Goal: Task Accomplishment & Management: Complete application form

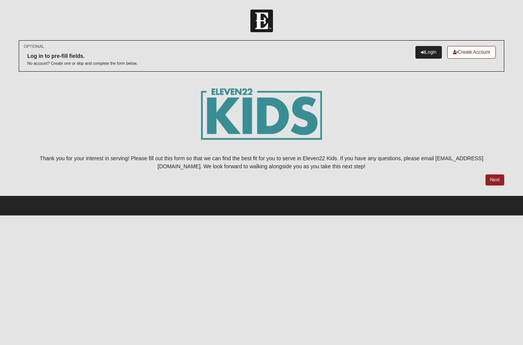
click at [428, 52] on link "Login" at bounding box center [429, 52] width 26 height 13
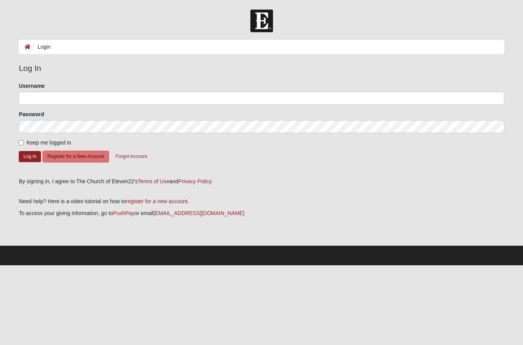
click at [43, 46] on li "Login" at bounding box center [41, 47] width 20 height 8
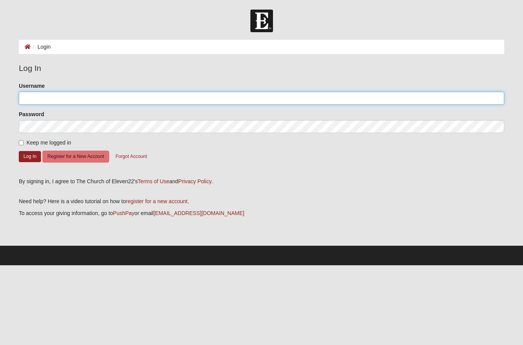
click at [44, 93] on input "Username" at bounding box center [262, 98] width 486 height 13
type input "Smithabbie128"
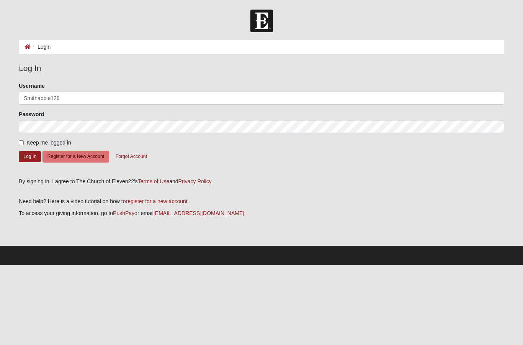
click at [24, 143] on input "Keep me logged in" at bounding box center [21, 142] width 5 height 5
checkbox input "true"
click at [32, 154] on button "Log In" at bounding box center [30, 156] width 22 height 11
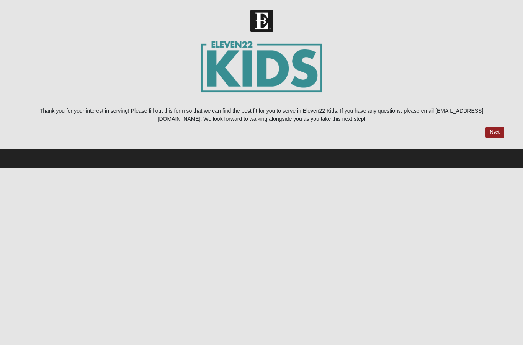
click at [497, 136] on link "Next" at bounding box center [495, 132] width 19 height 11
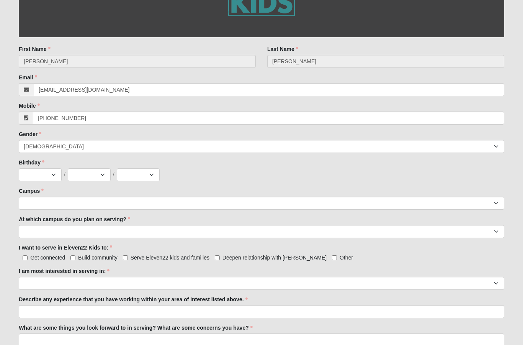
scroll to position [208, 0]
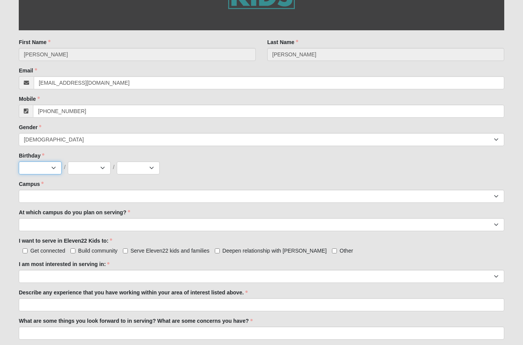
select select "5"
select select "8"
select select "2005"
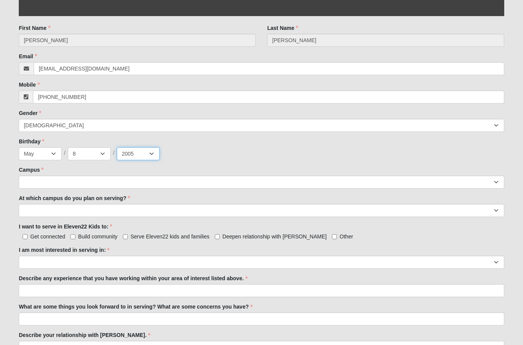
scroll to position [222, 0]
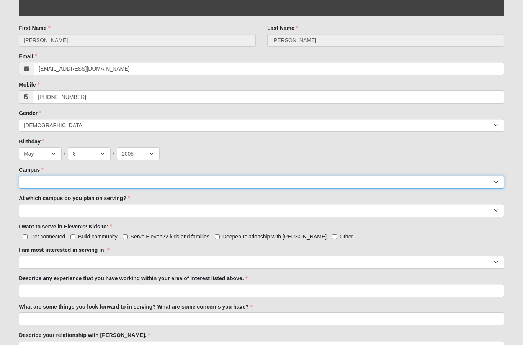
select select "11"
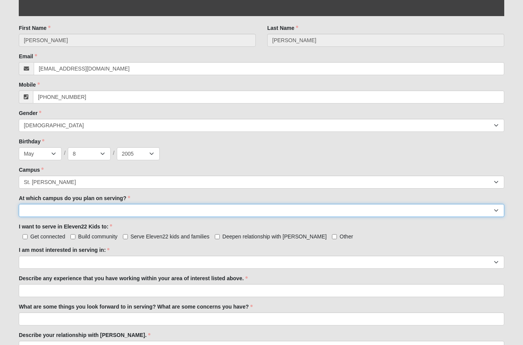
select select "St. [PERSON_NAME]"
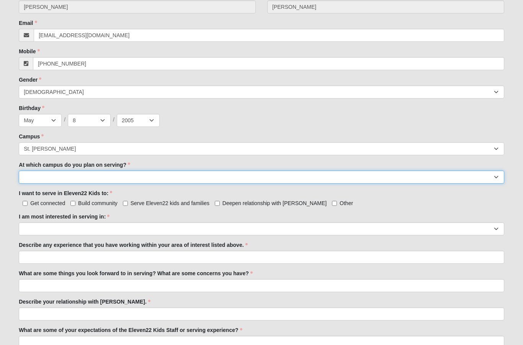
scroll to position [268, 0]
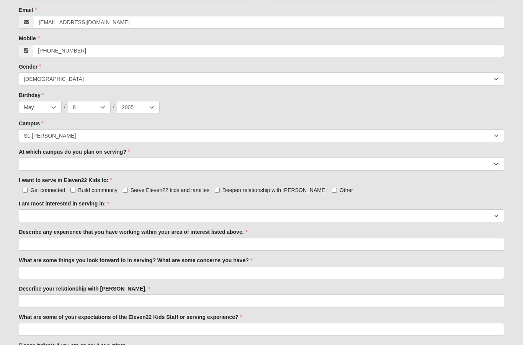
click at [26, 190] on input "Get connected" at bounding box center [25, 190] width 5 height 5
checkbox input "true"
click at [74, 193] on input "Build community" at bounding box center [73, 190] width 5 height 5
checkbox input "true"
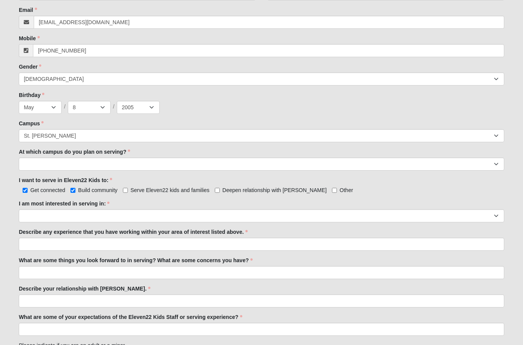
click at [125, 190] on input "Serve Eleven22 kids and families" at bounding box center [125, 190] width 5 height 5
checkbox input "true"
click at [218, 191] on input "Deepen relationship with [PERSON_NAME]" at bounding box center [217, 190] width 5 height 5
checkbox input "true"
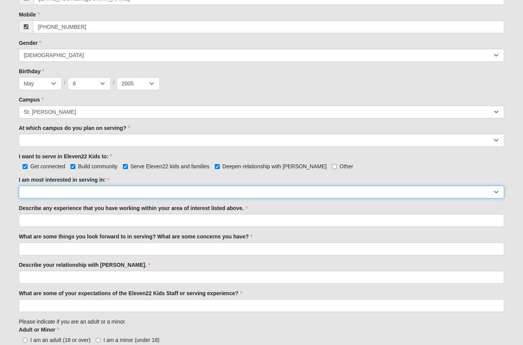
select select "Undecided"
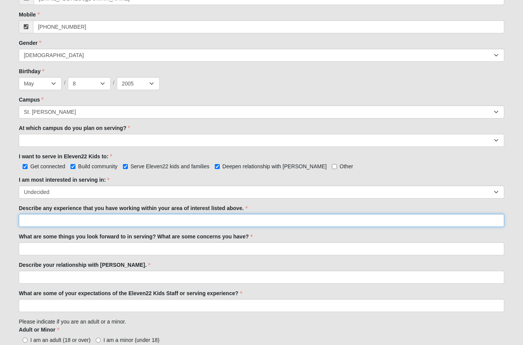
click at [196, 219] on input "Describe any experience that you have working within your area of interest list…" at bounding box center [262, 220] width 486 height 13
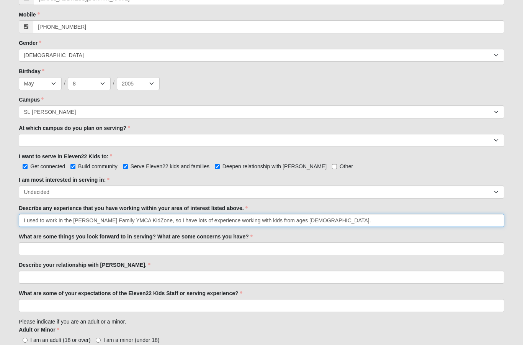
type input "I used to work in the [PERSON_NAME] Family YMCA KidZone, so i have lots of expe…"
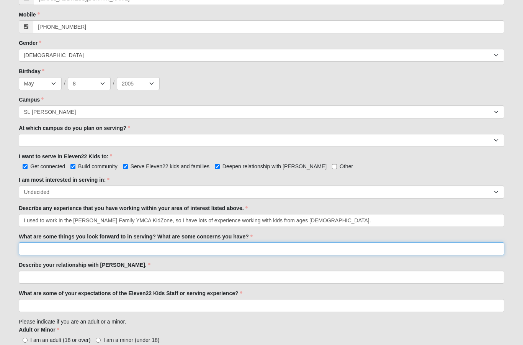
click at [70, 250] on input "What are some things you look forward to in serving? What are some concerns you…" at bounding box center [262, 248] width 486 height 13
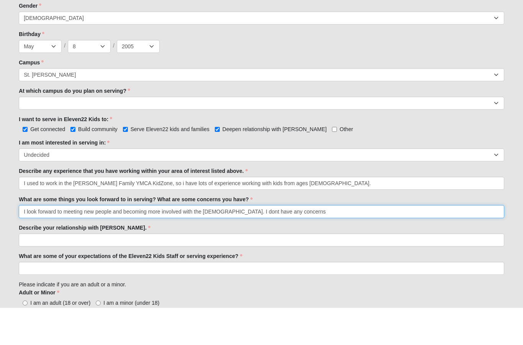
click at [235, 242] on input "I look forward to meeting new people and becoming more involved with the [DEMOG…" at bounding box center [262, 248] width 486 height 13
click at [311, 242] on input "I look forward to meeting new people and becoming more involved with the [DEMOG…" at bounding box center [262, 248] width 486 height 13
type input "I look forward to meeting new people and becoming more involved with the [DEMOG…"
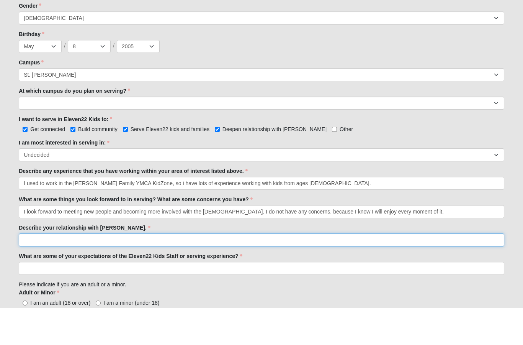
click at [147, 271] on input "Describe your relationship with [PERSON_NAME]." at bounding box center [262, 277] width 486 height 13
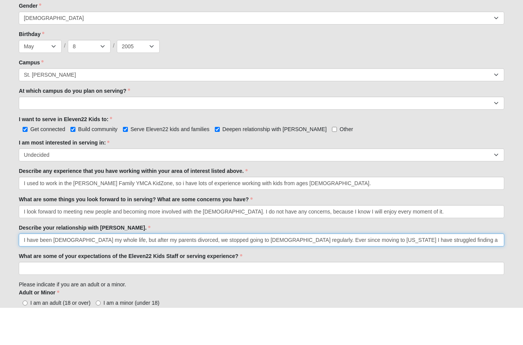
type input "I have been [DEMOGRAPHIC_DATA] my whole life, but after my parents divorced, we…"
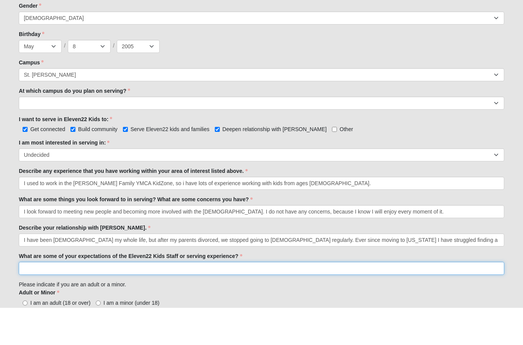
click at [67, 299] on input "What are some of your expectations of the Eleven22 Kids Staff or serving experi…" at bounding box center [262, 305] width 486 height 13
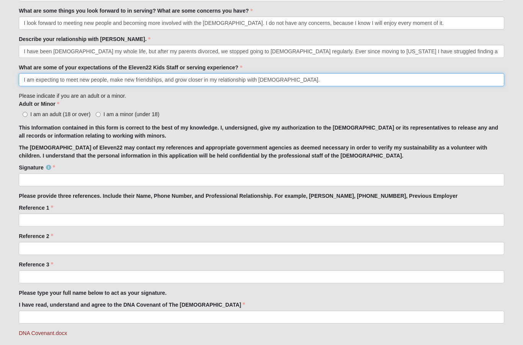
scroll to position [491, 0]
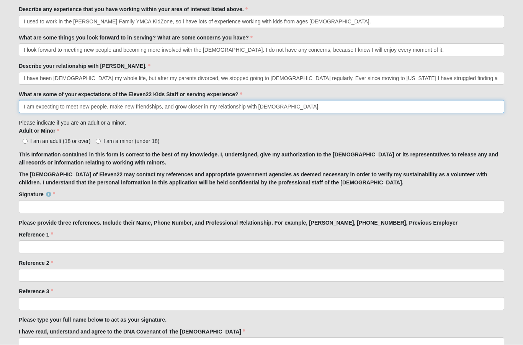
type input "I am expecting to meet new people, make new friendships, and grow closer in my …"
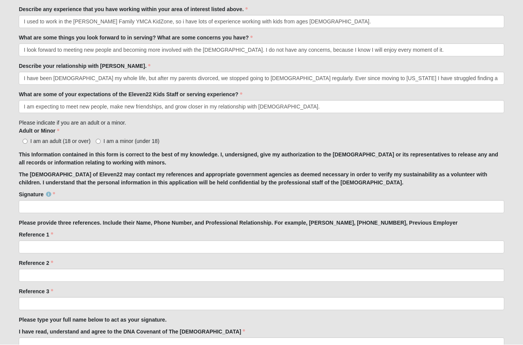
click at [28, 142] on input "I am an adult (18 or over)" at bounding box center [25, 141] width 5 height 5
radio input "true"
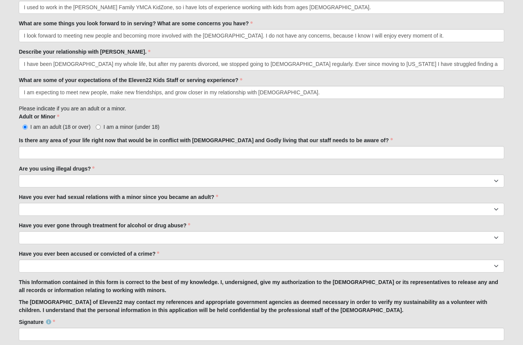
scroll to position [520, 0]
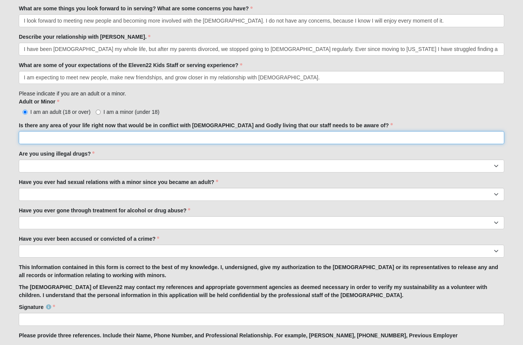
click at [179, 138] on input "Is there any area of your life right now that would be in conflict with [DEMOGR…" at bounding box center [262, 137] width 486 height 13
type input "No"
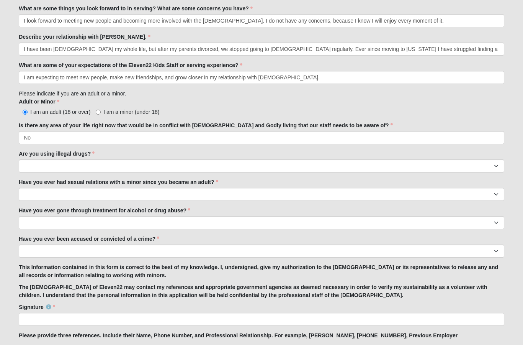
click at [156, 158] on div "Are you using illegal drugs? Yes No Are you using illegal drugs? is required." at bounding box center [262, 161] width 486 height 23
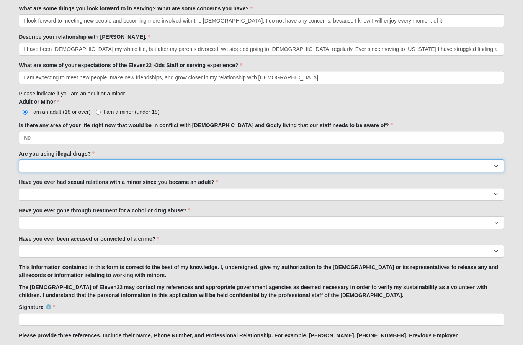
select select "No"
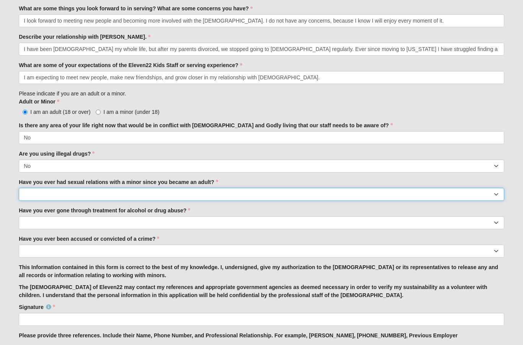
select select "No"
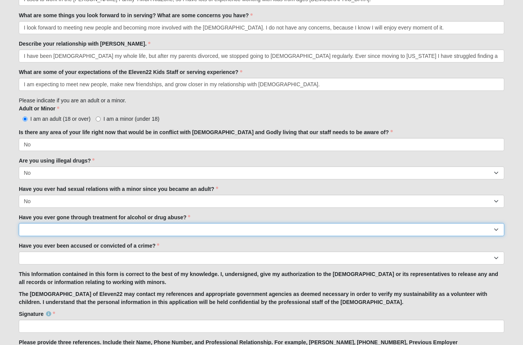
select select "No"
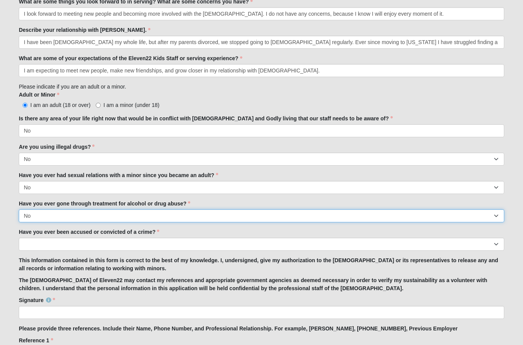
scroll to position [534, 0]
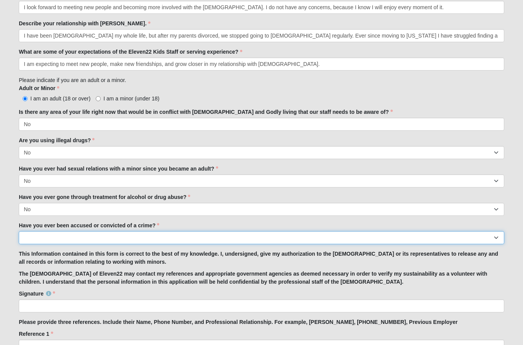
select select "No"
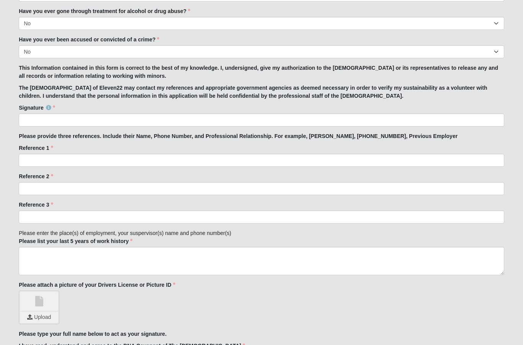
scroll to position [720, 0]
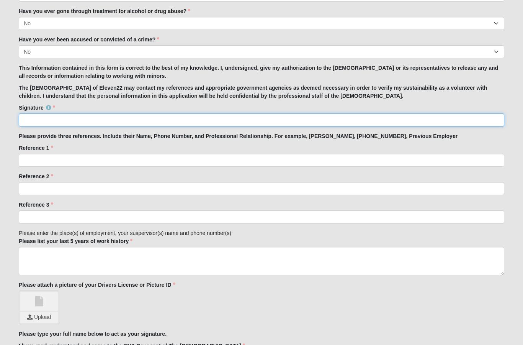
click at [223, 120] on input "Signature" at bounding box center [262, 119] width 486 height 13
type input "[PERSON_NAME]"
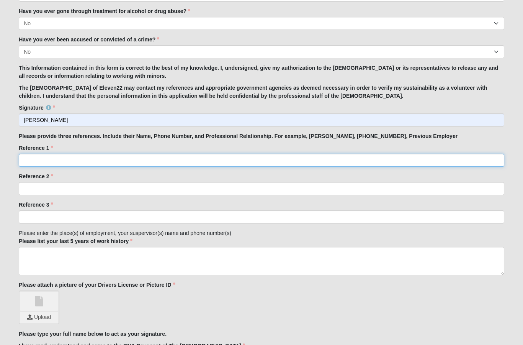
click at [77, 166] on input "Reference 1" at bounding box center [262, 160] width 486 height 13
type input "[PERSON_NAME]"
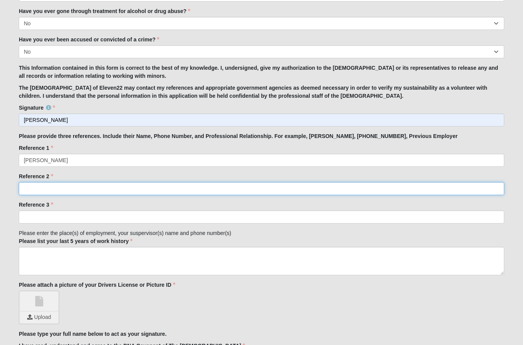
click at [59, 185] on input "Reference 2" at bounding box center [262, 188] width 486 height 13
type input "[PERSON_NAME]"
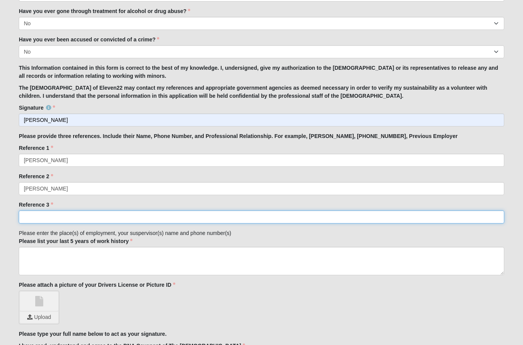
click at [51, 216] on input "Reference 3" at bounding box center [262, 216] width 486 height 13
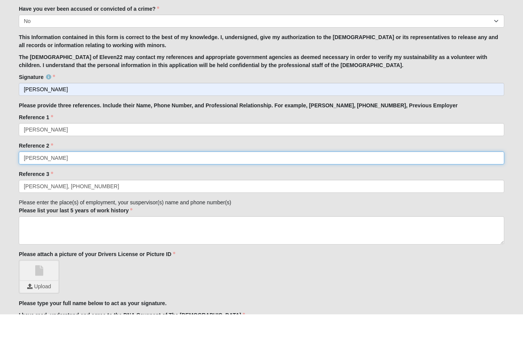
click at [116, 182] on input "[PERSON_NAME]" at bounding box center [262, 188] width 486 height 13
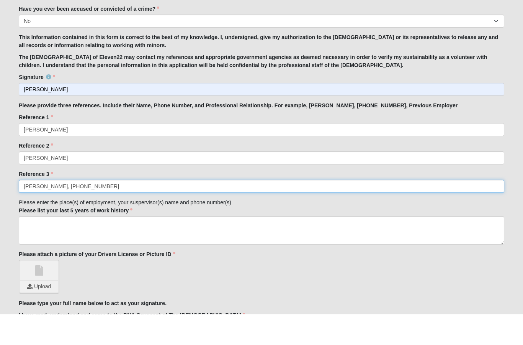
click at [124, 210] on input "[PERSON_NAME], [PHONE_NUMBER]" at bounding box center [262, 216] width 486 height 13
type input "[PERSON_NAME], [PHONE_NUMBER], previous employer"
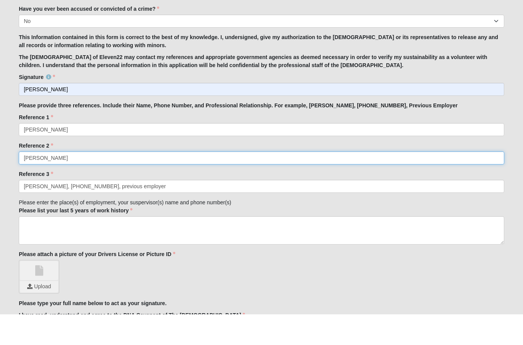
click at [117, 182] on input "[PERSON_NAME]" at bounding box center [262, 188] width 486 height 13
type input "[PERSON_NAME], [PHONE_NUMBER], current employer"
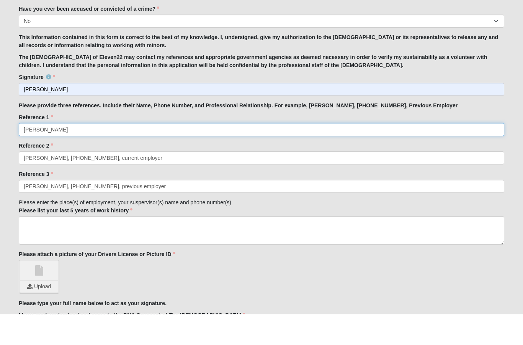
click at [94, 154] on input "[PERSON_NAME]" at bounding box center [262, 160] width 486 height 13
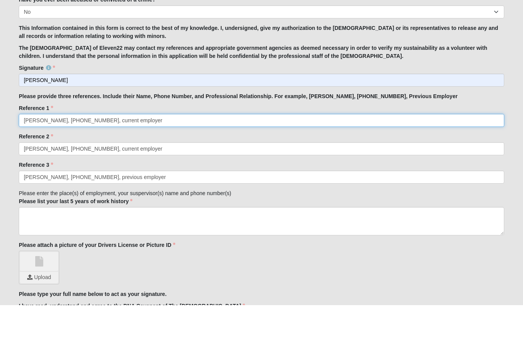
scroll to position [728, 0]
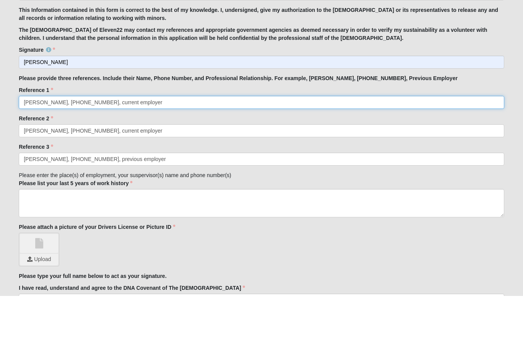
type input "[PERSON_NAME], [PHONE_NUMBER], current employer"
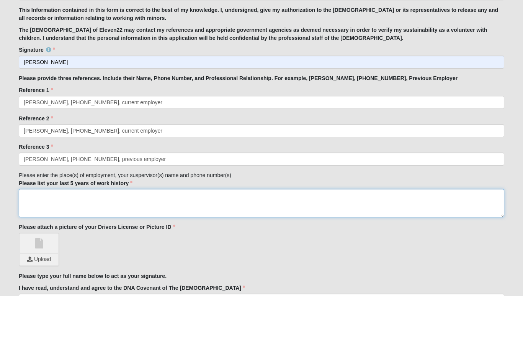
click at [70, 238] on textarea "Please list your last 5 years of work history" at bounding box center [262, 252] width 486 height 28
type textarea "R"
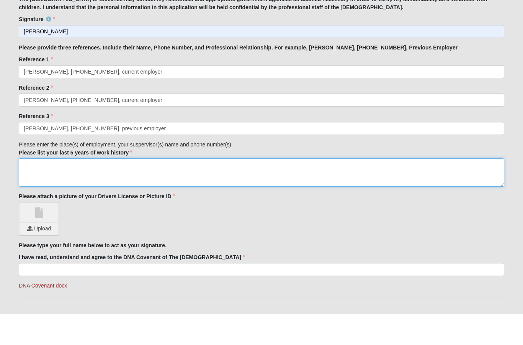
scroll to position [808, 0]
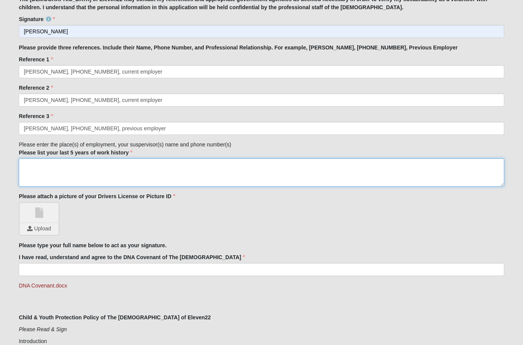
paste textarea "Publix Super Market Deli ([DATE]- current) [STREET_ADDRESS] - Making subs, serv…"
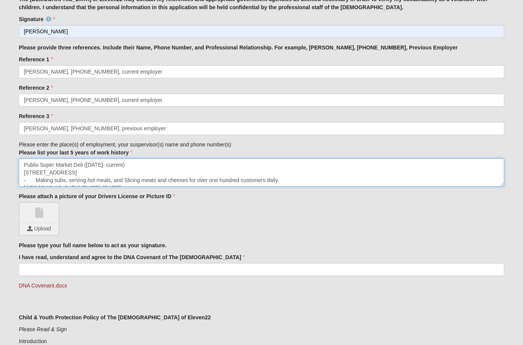
drag, startPoint x: 22, startPoint y: 181, endPoint x: 194, endPoint y: 184, distance: 171.7
click at [194, 184] on textarea "Publix Super Market Deli ([DATE]- current) [STREET_ADDRESS] - Making subs, serv…" at bounding box center [262, 172] width 486 height 28
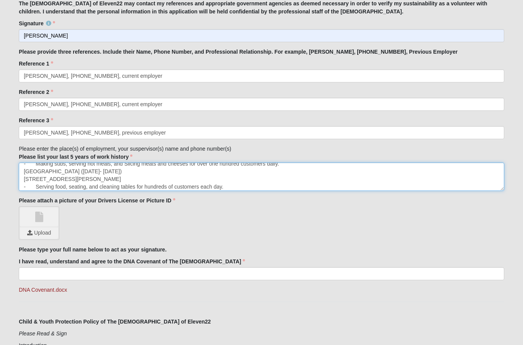
scroll to position [11, 0]
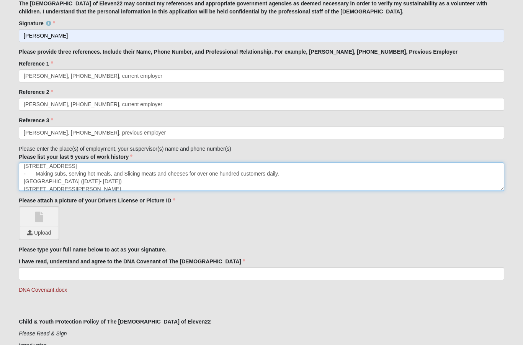
click at [157, 172] on textarea "Publix Super Market Deli ([DATE]- current) [STREET_ADDRESS] - Making subs, serv…" at bounding box center [262, 176] width 486 height 28
drag, startPoint x: 290, startPoint y: 180, endPoint x: 144, endPoint y: 171, distance: 146.3
click at [144, 171] on textarea "Publix Super Market Deli ([DATE]- current) [STREET_ADDRESS] - Making subs, serv…" at bounding box center [262, 176] width 486 height 28
drag, startPoint x: 24, startPoint y: 173, endPoint x: 289, endPoint y: 171, distance: 264.4
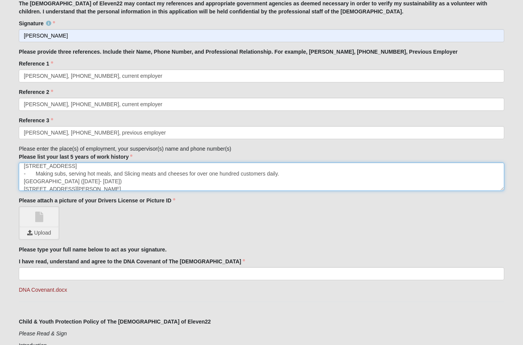
click at [289, 171] on textarea "Publix Super Market Deli ([DATE]- current) [STREET_ADDRESS] - Making subs, serv…" at bounding box center [262, 176] width 486 height 28
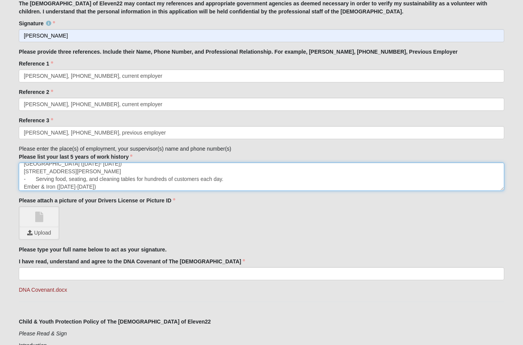
scroll to position [29, 0]
drag, startPoint x: 25, startPoint y: 178, endPoint x: 221, endPoint y: 178, distance: 195.4
click at [221, 178] on textarea "Publix Super Market Deli ([DATE]- current) [STREET_ADDRESS][PERSON_NAME] [GEOGR…" at bounding box center [262, 176] width 486 height 28
click at [153, 174] on textarea "Publix Super Market Deli ([DATE]- current) [STREET_ADDRESS][PERSON_NAME] [GEOGR…" at bounding box center [262, 176] width 486 height 28
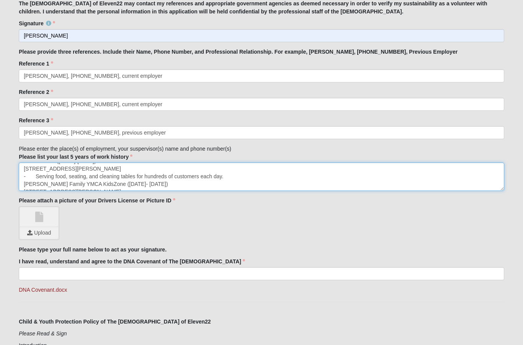
drag, startPoint x: 228, startPoint y: 175, endPoint x: 23, endPoint y: 176, distance: 204.3
click at [23, 176] on textarea "Publix Super Market Deli ([DATE]- current) [STREET_ADDRESS][PERSON_NAME] [GEOGR…" at bounding box center [262, 176] width 486 height 28
drag, startPoint x: 163, startPoint y: 176, endPoint x: 20, endPoint y: 176, distance: 143.3
click at [20, 176] on textarea "Publix Super Market Deli ([DATE]- current) [STREET_ADDRESS][PERSON_NAME] [GEOGR…" at bounding box center [262, 176] width 486 height 28
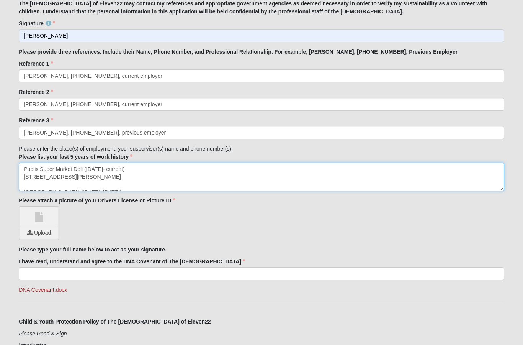
scroll to position [0, 0]
click at [69, 185] on textarea "Publix Super Market Deli ([DATE]- current) [STREET_ADDRESS][PERSON_NAME] [GEOGR…" at bounding box center [262, 176] width 486 height 28
drag, startPoint x: 61, startPoint y: 184, endPoint x: 25, endPoint y: 180, distance: 35.8
click at [25, 180] on textarea "Publix Super Market Deli ([DATE]- current) [STREET_ADDRESS][PERSON_NAME] - [PER…" at bounding box center [262, 176] width 486 height 28
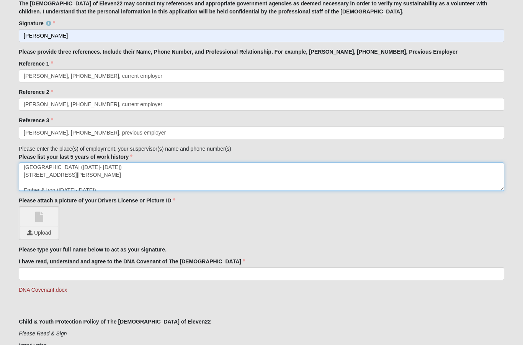
drag, startPoint x: 139, startPoint y: 174, endPoint x: 18, endPoint y: 178, distance: 121.9
drag, startPoint x: 115, startPoint y: 176, endPoint x: 13, endPoint y: 177, distance: 102.7
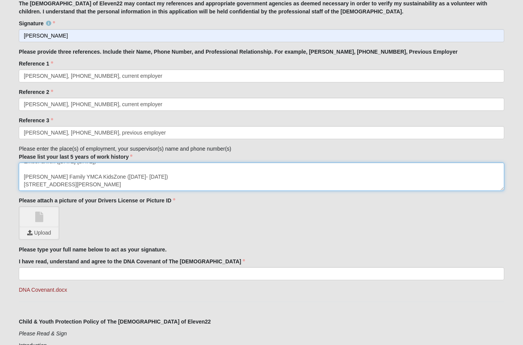
scroll to position [46, 0]
drag, startPoint x: 138, startPoint y: 176, endPoint x: 13, endPoint y: 178, distance: 125.3
type textarea "Publix Super Market Deli ([DATE]- current) [GEOGRAPHIC_DATA] ([DATE]- [DATE]) E…"
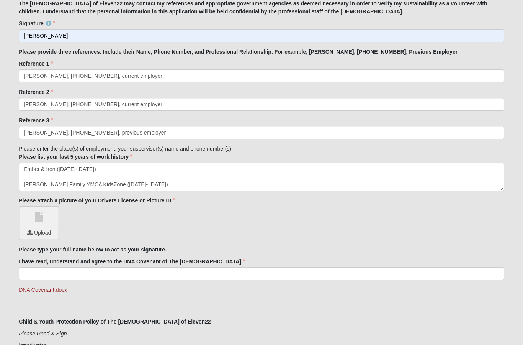
click at [39, 232] on input "file" at bounding box center [39, 232] width 38 height 11
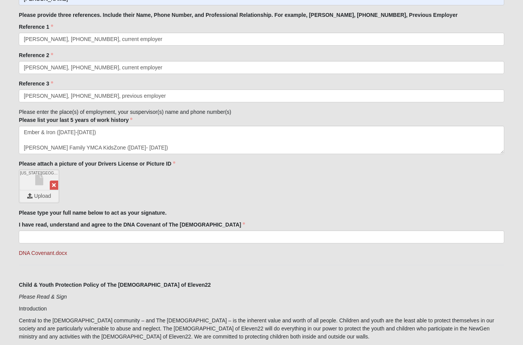
scroll to position [841, 0]
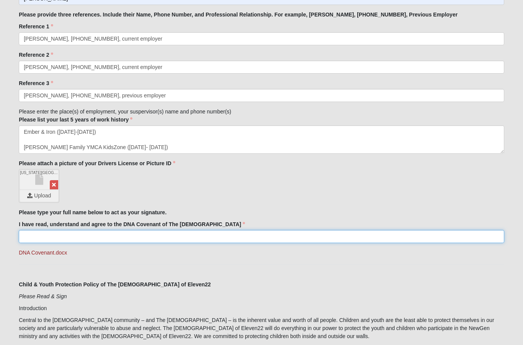
click at [107, 235] on input "I have read, understand and agree to the DNA Covenant of The [DEMOGRAPHIC_DATA]" at bounding box center [262, 236] width 486 height 13
click at [46, 238] on input "[PERSON_NAME]" at bounding box center [262, 236] width 486 height 13
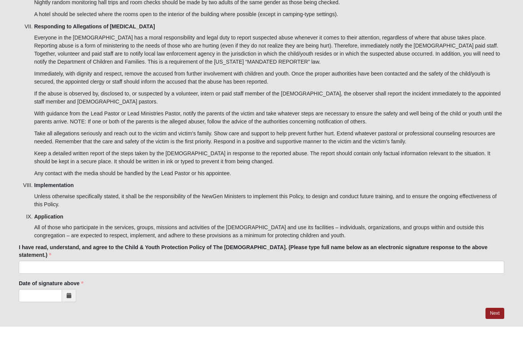
scroll to position [2460, 0]
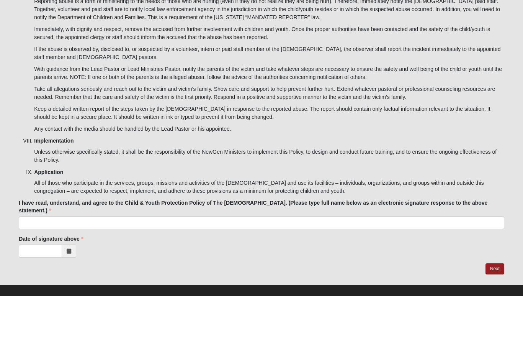
type input "[PERSON_NAME]"
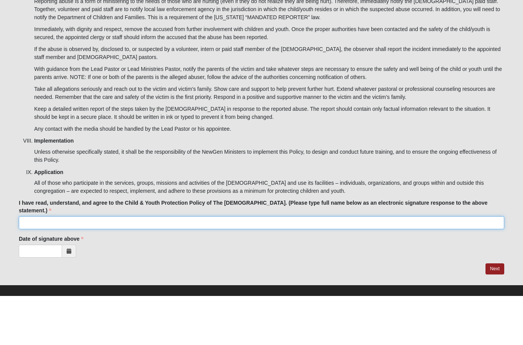
click at [80, 265] on input "I have read, understand, and agree to the Child & Youth Protection Policy of Th…" at bounding box center [262, 271] width 486 height 13
type input "[PERSON_NAME]"
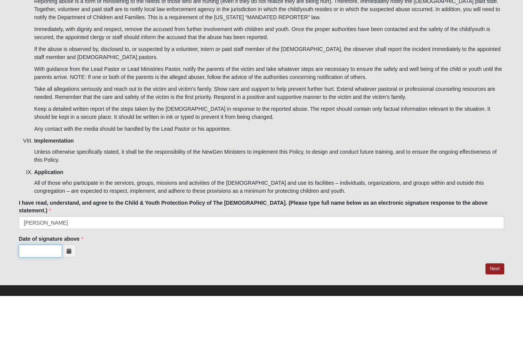
click at [45, 294] on input "Date of signature above" at bounding box center [40, 300] width 43 height 13
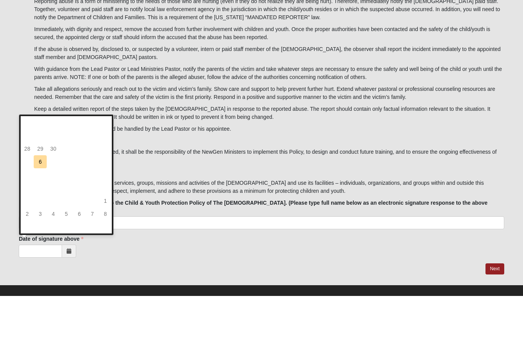
click at [40, 204] on td "6" at bounding box center [40, 210] width 13 height 13
type input "[DATE]"
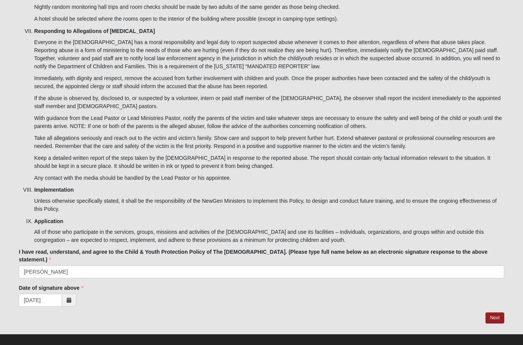
scroll to position [2430, 0]
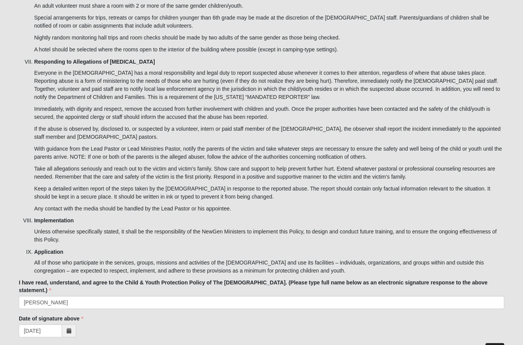
click at [499, 343] on link "Next" at bounding box center [495, 348] width 19 height 11
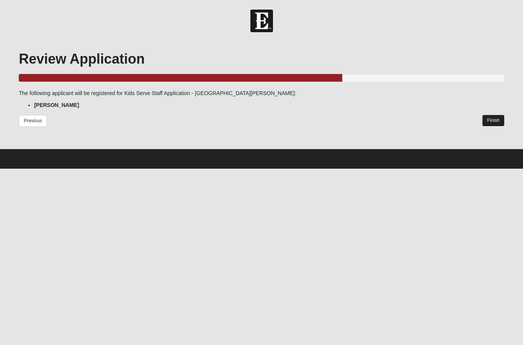
click at [494, 123] on link "Finish" at bounding box center [494, 120] width 22 height 11
